Goal: Task Accomplishment & Management: Manage account settings

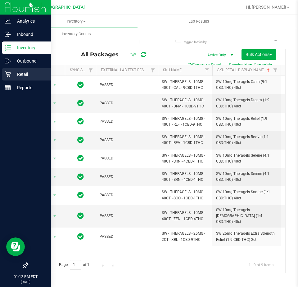
click at [7, 72] on icon at bounding box center [8, 74] width 6 height 6
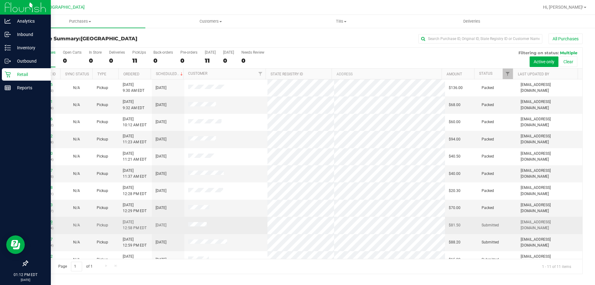
click at [42, 220] on link "11818029" at bounding box center [43, 222] width 17 height 4
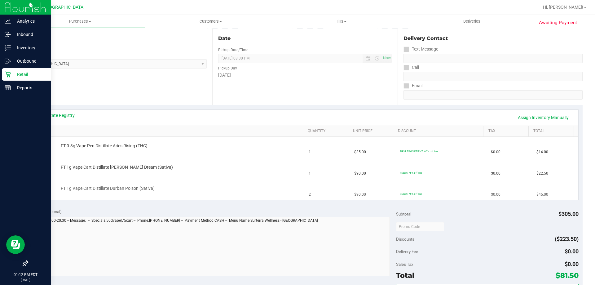
drag, startPoint x: 203, startPoint y: 177, endPoint x: 205, endPoint y: 183, distance: 6.2
click at [203, 180] on tbody "FT 0.3g Vape Pen Distillate Aries Rising (THC) 1 $35.00 FIRST TIME PATIENT: 60%…" at bounding box center [305, 168] width 546 height 63
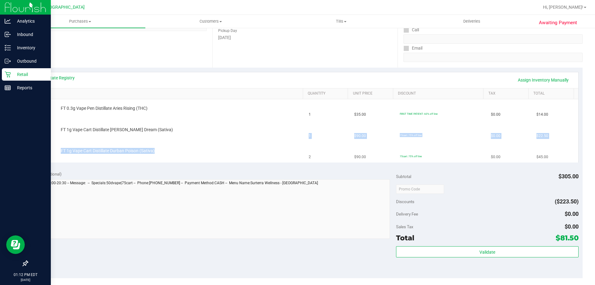
scroll to position [155, 0]
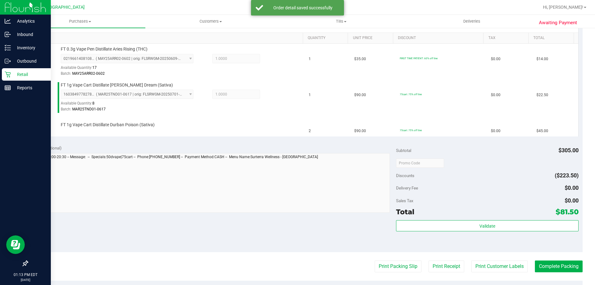
drag, startPoint x: 297, startPoint y: 215, endPoint x: 312, endPoint y: 217, distance: 15.2
click at [297, 215] on div "Notes (optional) Subtotal $305.00 Discounts ($223.50) Delivery Fee $0.00 Sales …" at bounding box center [304, 196] width 555 height 112
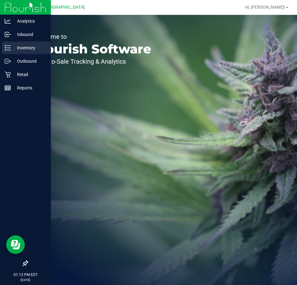
click at [26, 46] on p "Inventory" at bounding box center [29, 47] width 37 height 7
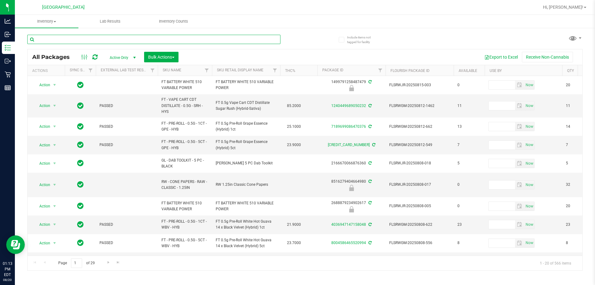
click at [46, 37] on input "text" at bounding box center [153, 39] width 253 height 9
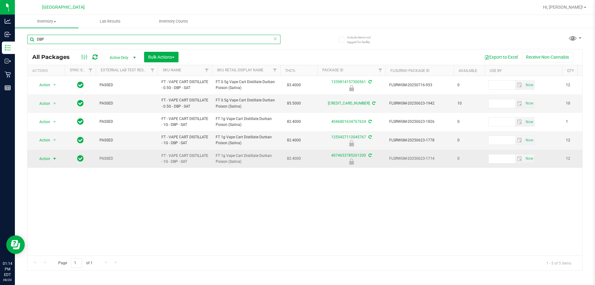
type input "DBP"
click at [46, 160] on span "Action" at bounding box center [42, 158] width 17 height 9
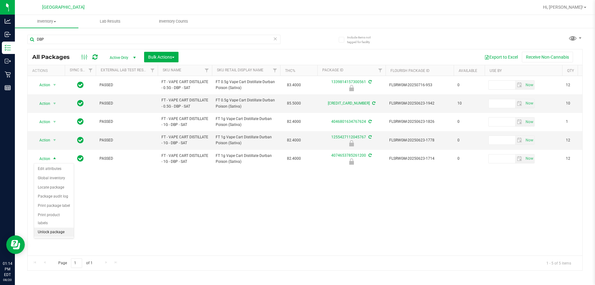
drag, startPoint x: 50, startPoint y: 221, endPoint x: 34, endPoint y: 52, distance: 169.3
click at [48, 216] on ul "Edit attributes Global inventory Locate package Package audit log Print package…" at bounding box center [54, 200] width 40 height 73
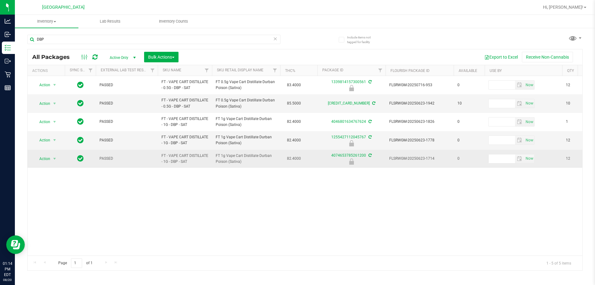
drag, startPoint x: 52, startPoint y: 152, endPoint x: 51, endPoint y: 156, distance: 3.3
click at [51, 155] on td "Action Action Edit attributes Global inventory Locate package Package audit log…" at bounding box center [46, 159] width 37 height 18
click at [50, 159] on span "Action" at bounding box center [42, 158] width 17 height 9
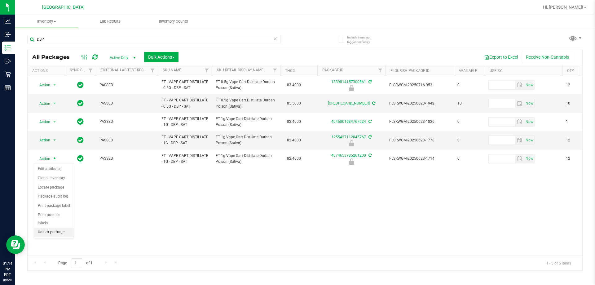
click at [54, 227] on li "Unlock package" at bounding box center [54, 231] width 40 height 9
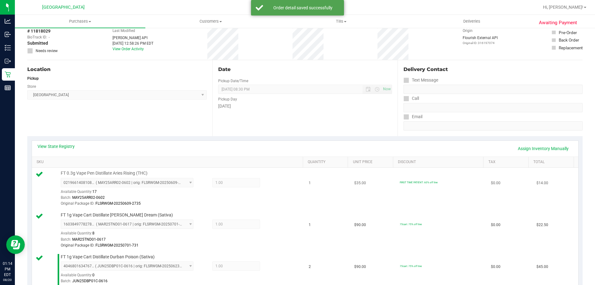
scroll to position [217, 0]
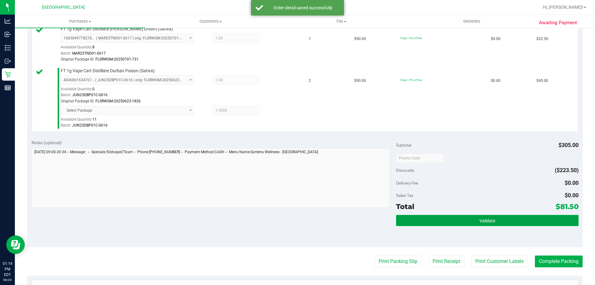
click at [473, 218] on button "Validate" at bounding box center [487, 220] width 182 height 11
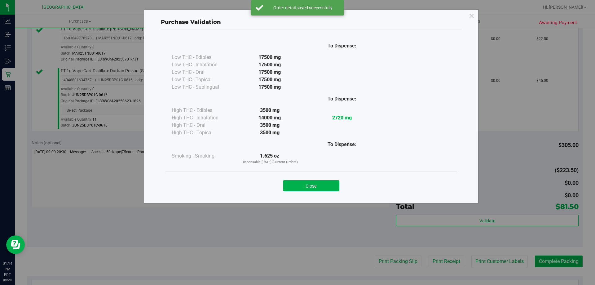
drag, startPoint x: 309, startPoint y: 179, endPoint x: 343, endPoint y: 192, distance: 36.7
click at [310, 179] on div "Close" at bounding box center [311, 183] width 282 height 15
drag, startPoint x: 286, startPoint y: 174, endPoint x: 291, endPoint y: 177, distance: 5.8
click at [287, 175] on div "Close" at bounding box center [311, 183] width 291 height 25
click at [294, 178] on div "Close" at bounding box center [311, 183] width 282 height 15
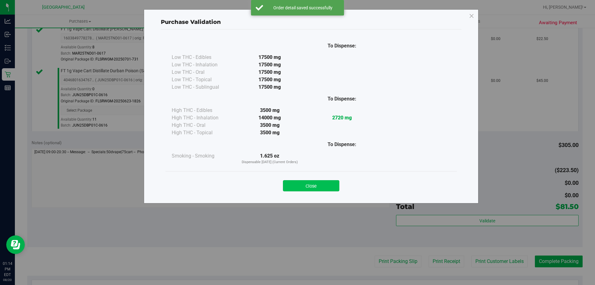
click at [295, 183] on button "Close" at bounding box center [311, 185] width 56 height 11
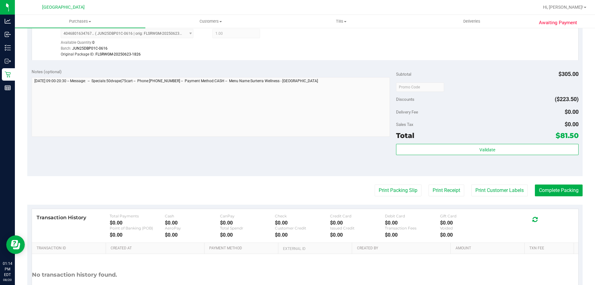
scroll to position [341, 0]
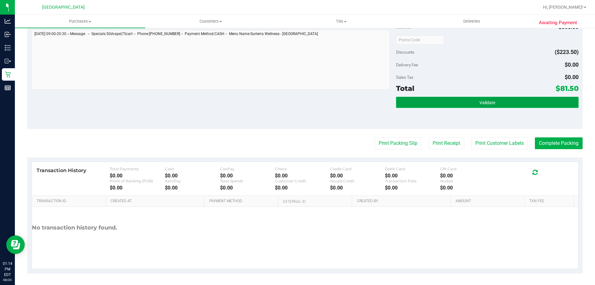
click at [500, 105] on button "Validate" at bounding box center [487, 102] width 182 height 11
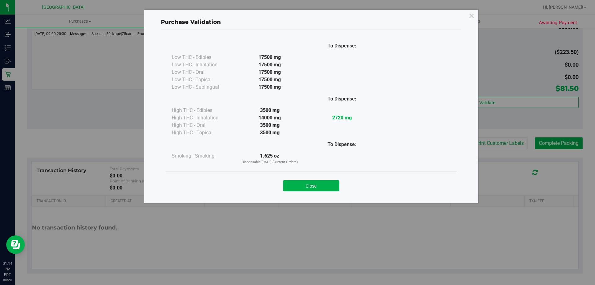
click at [293, 185] on button "Close" at bounding box center [311, 185] width 56 height 11
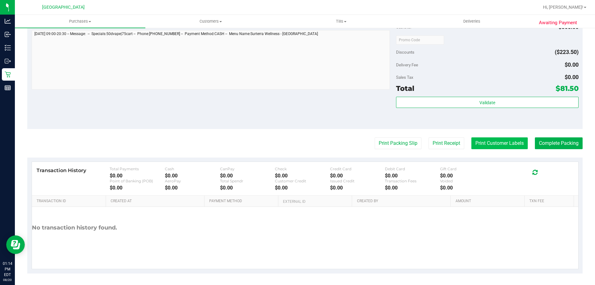
click at [481, 145] on button "Print Customer Labels" at bounding box center [499, 143] width 56 height 12
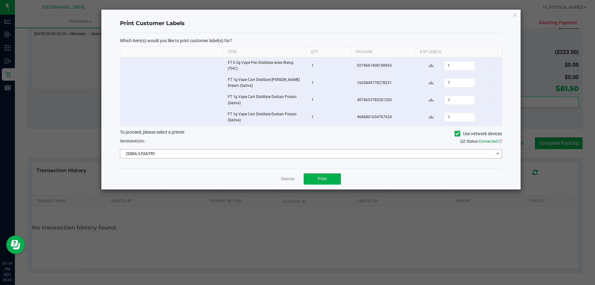
drag, startPoint x: 246, startPoint y: 137, endPoint x: 243, endPoint y: 150, distance: 12.9
click at [245, 148] on div "To proceed, please select a printer. Use network devices Send label(s) to: QZ S…" at bounding box center [311, 143] width 382 height 29
click at [231, 151] on span "ZEBRA-3-PANTRY" at bounding box center [307, 153] width 374 height 9
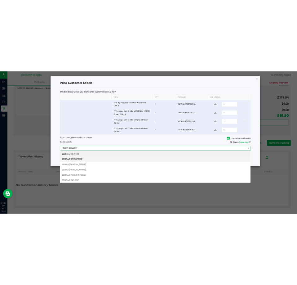
scroll to position [9, 382]
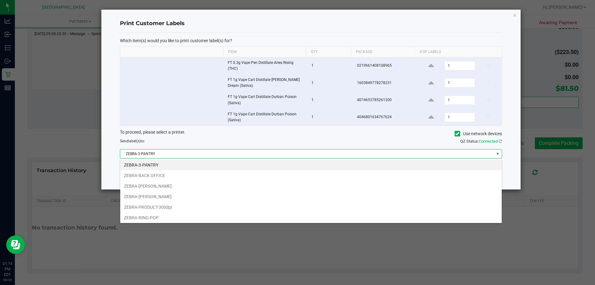
drag, startPoint x: 146, startPoint y: 215, endPoint x: 242, endPoint y: 181, distance: 101.8
click at [148, 214] on li "ZEBRA-RING-POP" at bounding box center [311, 217] width 382 height 11
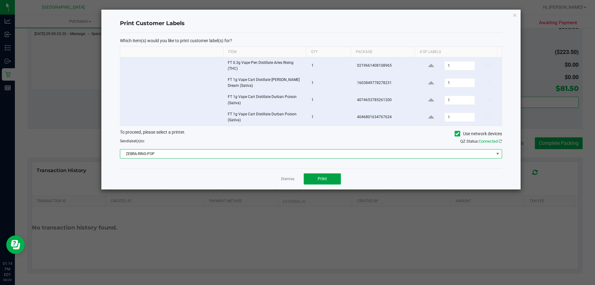
click at [320, 180] on span "Print" at bounding box center [322, 178] width 9 height 5
drag, startPoint x: 290, startPoint y: 178, endPoint x: 445, endPoint y: 157, distance: 157.0
click at [293, 175] on div "Dismiss Print" at bounding box center [311, 178] width 382 height 21
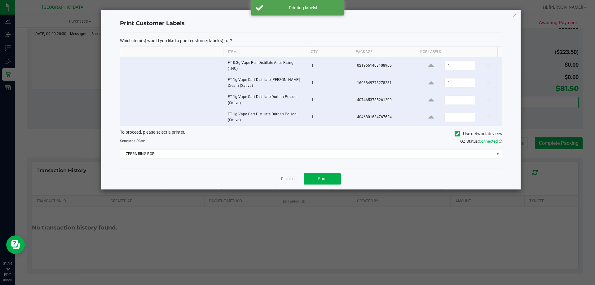
click at [290, 175] on div "Dismiss Print" at bounding box center [311, 178] width 382 height 21
click at [283, 178] on link "Dismiss" at bounding box center [287, 178] width 13 height 5
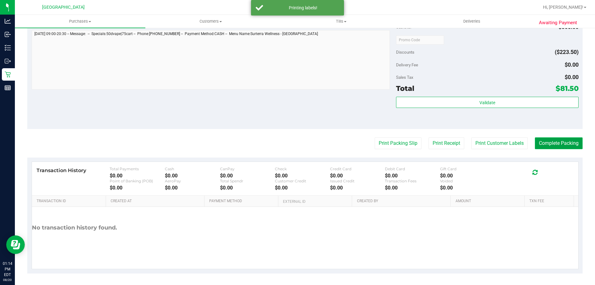
click at [535, 143] on button "Complete Packing" at bounding box center [559, 143] width 48 height 12
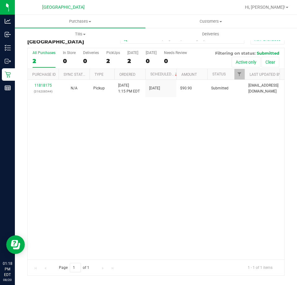
click at [126, 201] on div "11818175 (316208544) N/A Pickup [DATE] 1:15 PM EDT 8/20/2025 $90.90 Submitted […" at bounding box center [156, 169] width 257 height 179
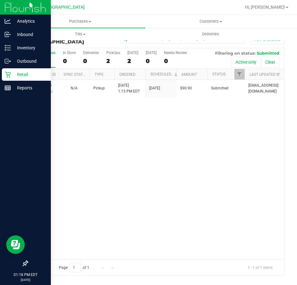
click at [7, 6] on img at bounding box center [26, 7] width 42 height 15
